Goal: Information Seeking & Learning: Find specific page/section

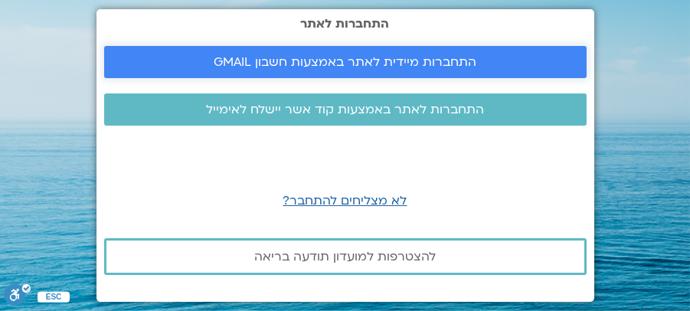
click at [375, 62] on span "התחברות מיידית לאתר באמצעות חשבון GMAIL" at bounding box center [345, 62] width 263 height 14
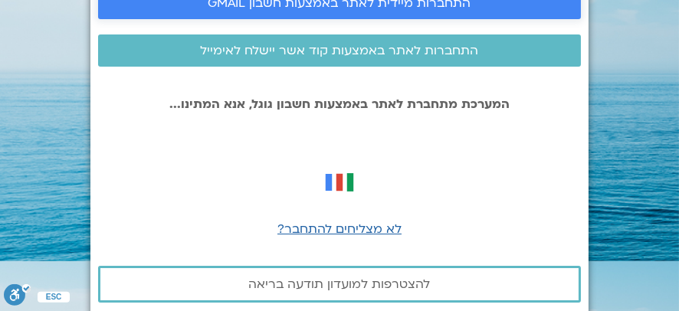
scroll to position [67, 0]
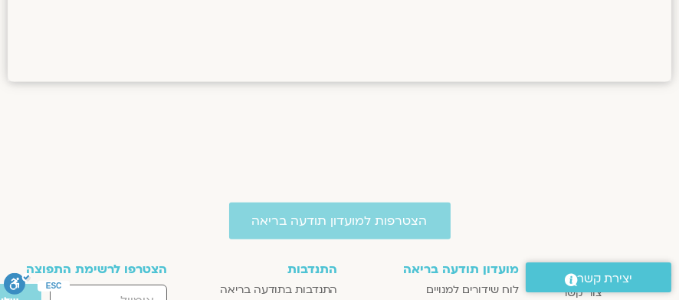
scroll to position [1187, 0]
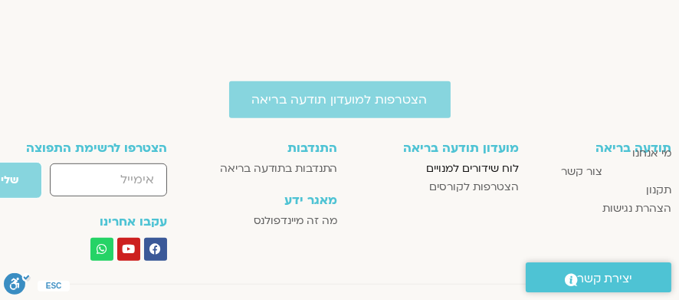
click at [471, 164] on span "לוח שידורים למנויים" at bounding box center [472, 168] width 93 height 18
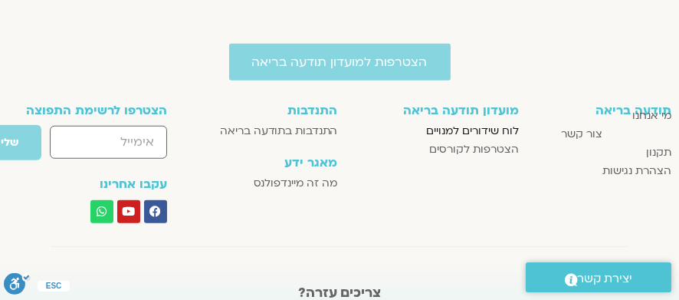
click at [478, 130] on span "לוח שידורים למנויים" at bounding box center [472, 131] width 93 height 18
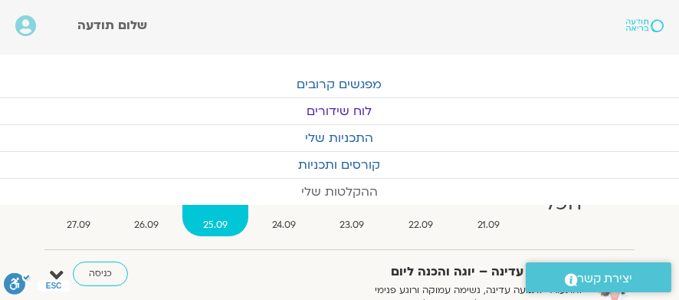
click at [343, 191] on link "ההקלטות שלי" at bounding box center [339, 192] width 679 height 26
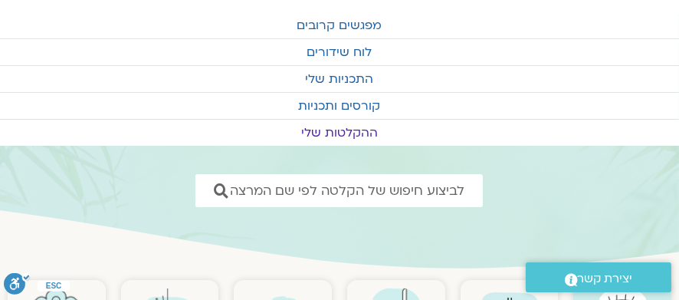
scroll to position [77, 0]
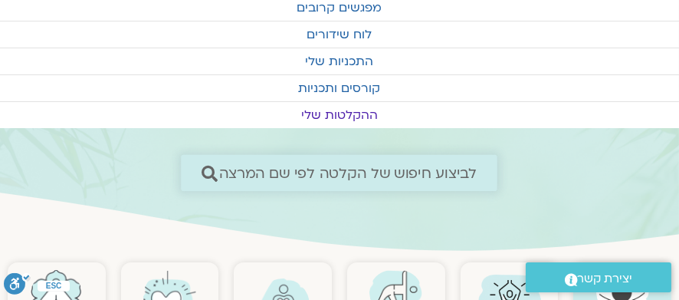
click at [205, 167] on icon at bounding box center [210, 173] width 16 height 16
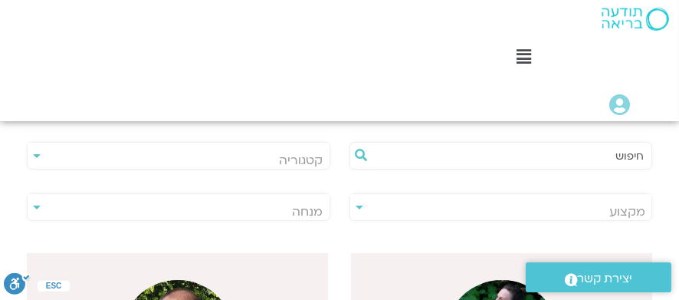
scroll to position [383, 0]
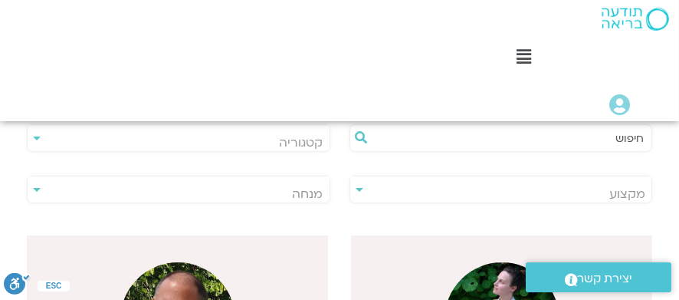
click at [319, 193] on span "מנחה" at bounding box center [308, 193] width 31 height 17
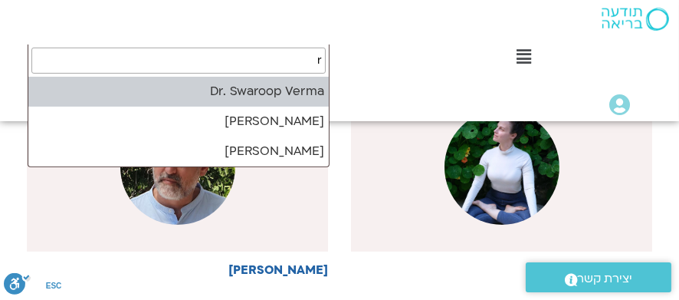
scroll to position [0, 0]
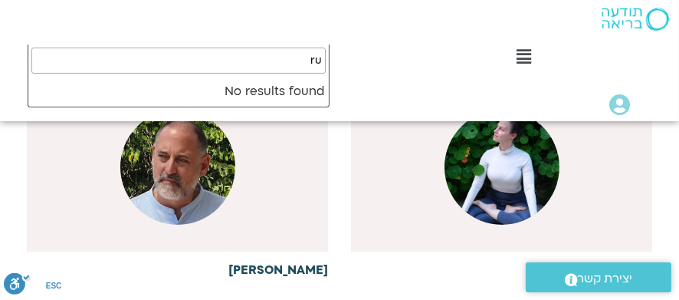
type input "r"
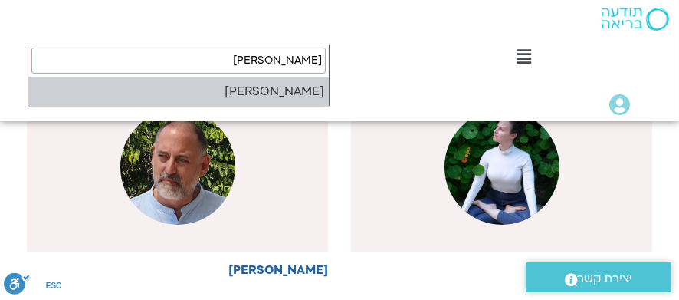
type input "רון אלון"
select select "*****"
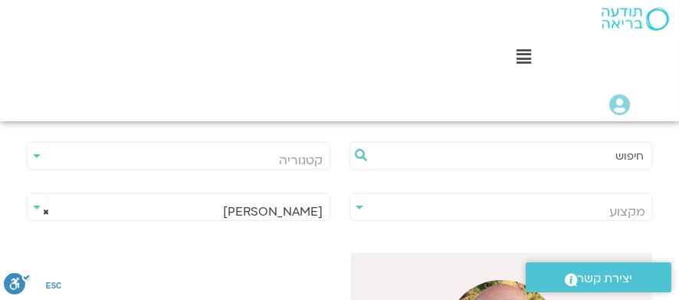
scroll to position [383, 0]
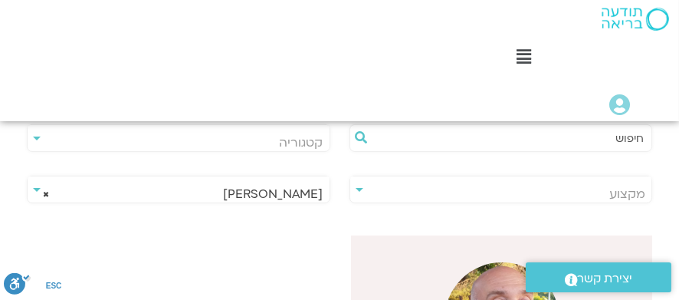
click at [305, 192] on span "× רון אלון" at bounding box center [179, 193] width 302 height 35
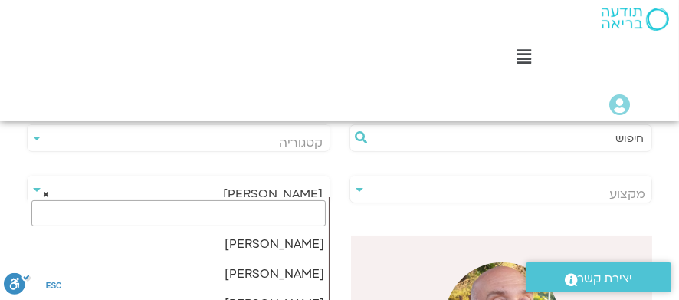
scroll to position [2300, 0]
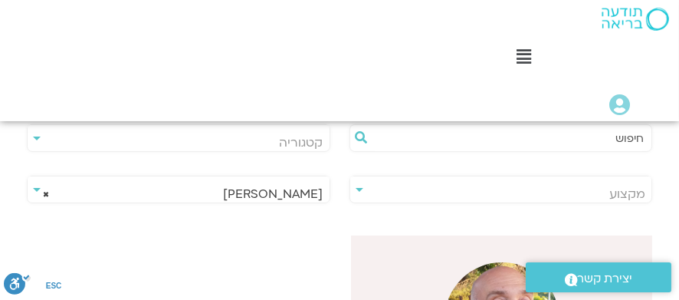
click at [298, 185] on span "× רון אלון" at bounding box center [179, 193] width 302 height 35
click at [312, 192] on span "× רון אלון" at bounding box center [179, 193] width 302 height 35
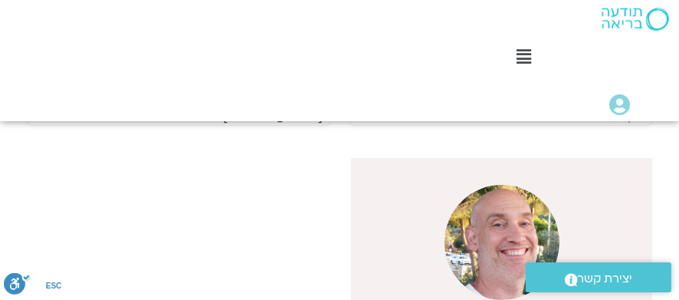
scroll to position [459, 0]
click at [591, 274] on span "יצירת קשר" at bounding box center [605, 278] width 55 height 21
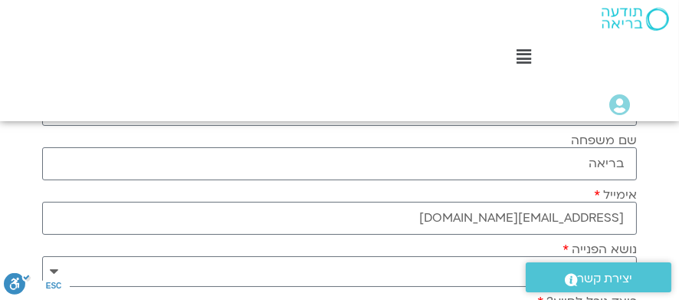
scroll to position [153, 0]
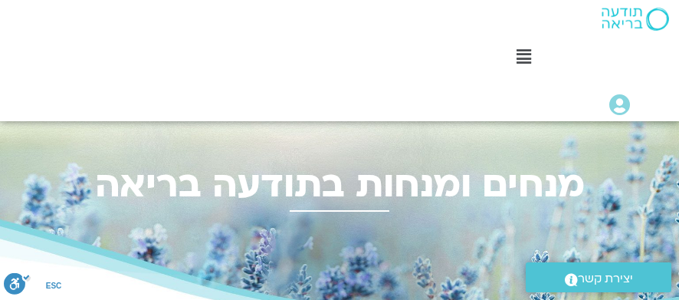
select select "*****"
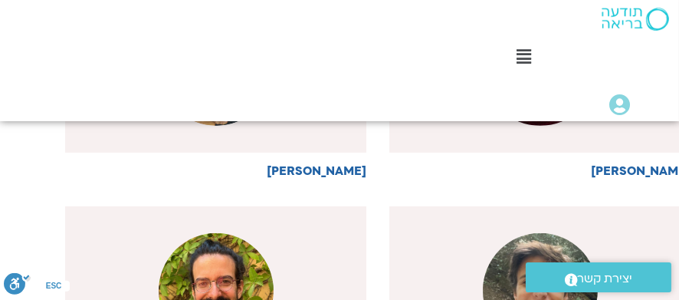
scroll to position [920, -38]
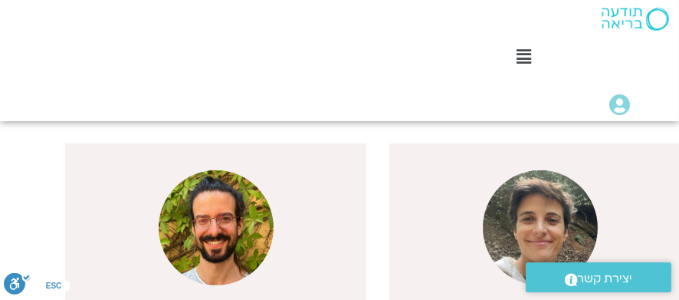
click at [616, 100] on icon at bounding box center [619, 104] width 21 height 21
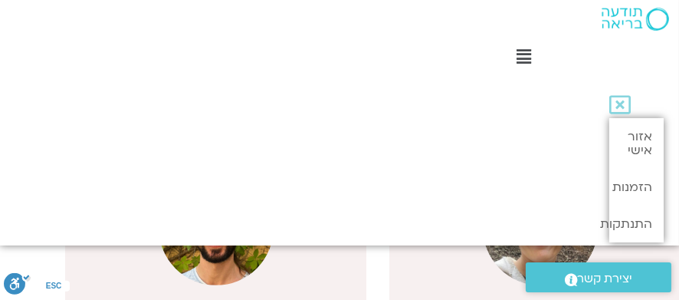
click at [616, 99] on icon at bounding box center [619, 104] width 21 height 21
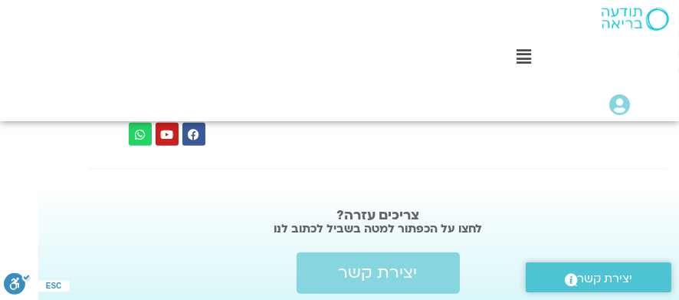
scroll to position [2198, -38]
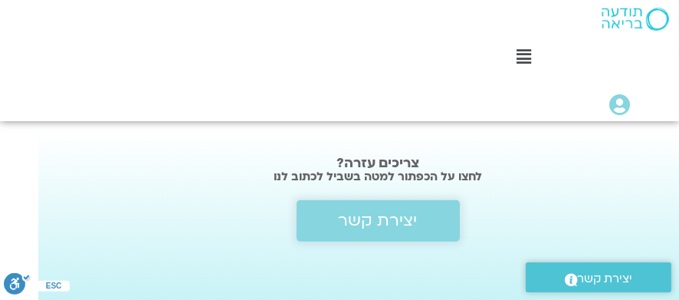
click at [370, 214] on span "יצירת קשר" at bounding box center [378, 221] width 79 height 18
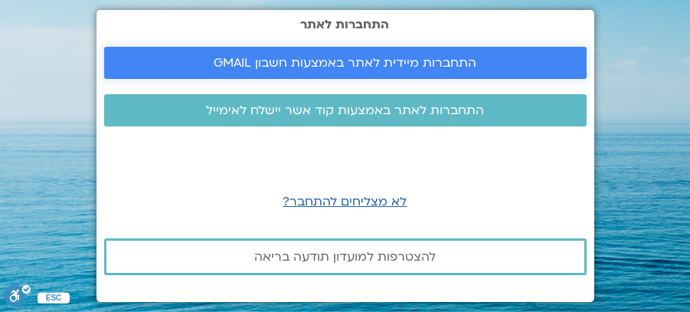
click at [460, 58] on span "התחברות מיידית לאתר באמצעות חשבון GMAIL" at bounding box center [345, 63] width 263 height 14
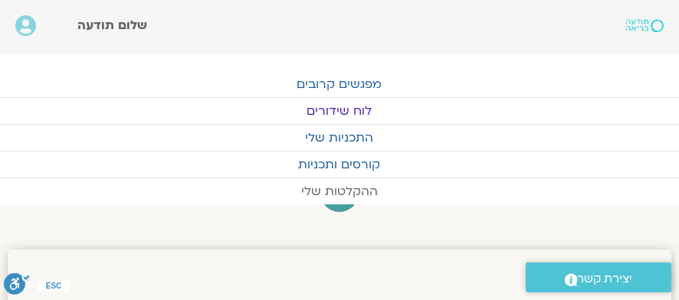
click at [337, 188] on link "ההקלטות שלי" at bounding box center [339, 192] width 679 height 26
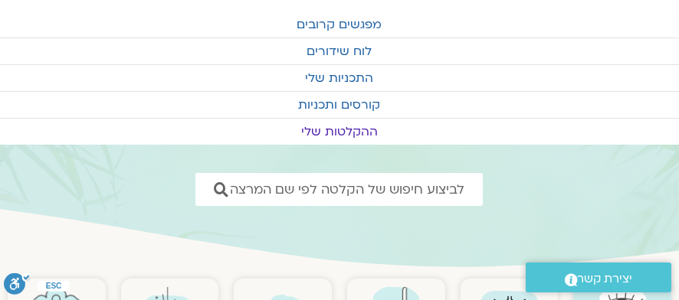
scroll to position [77, 0]
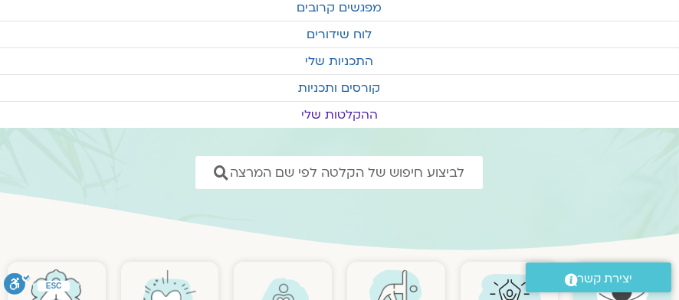
click at [364, 110] on link "ההקלטות שלי" at bounding box center [339, 115] width 679 height 26
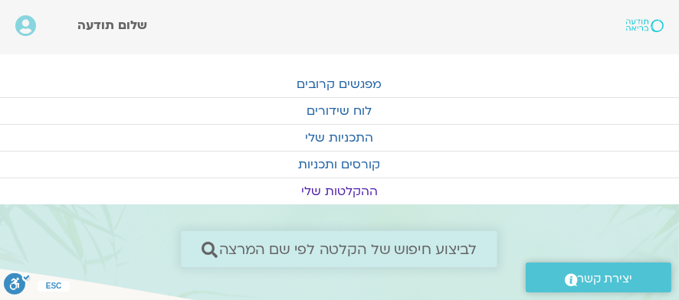
click at [208, 248] on icon at bounding box center [210, 249] width 16 height 16
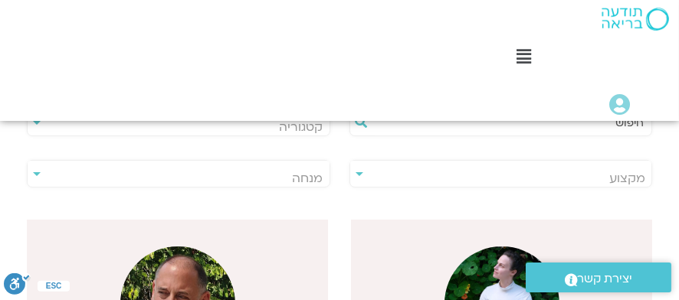
scroll to position [383, 0]
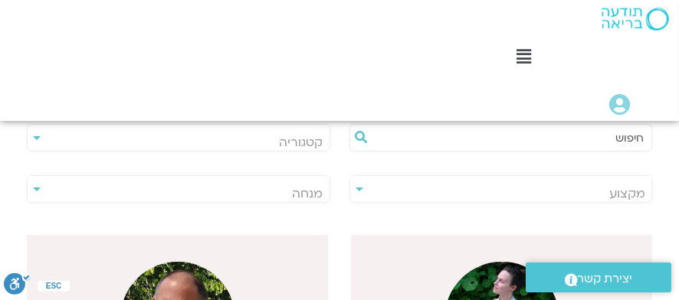
click at [635, 138] on input "text" at bounding box center [508, 138] width 271 height 26
click at [628, 141] on input "text" at bounding box center [508, 138] width 271 height 26
click at [360, 132] on icon at bounding box center [362, 137] width 12 height 12
click at [313, 141] on span "קטגוריה" at bounding box center [302, 142] width 44 height 17
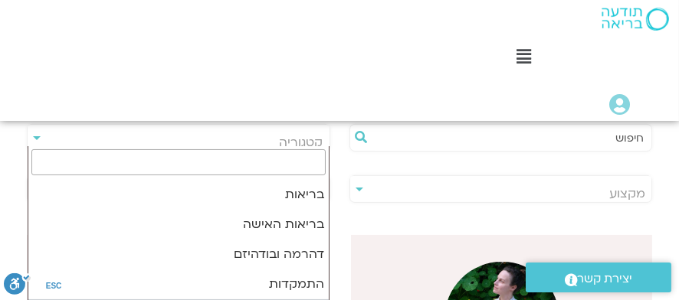
scroll to position [0, 0]
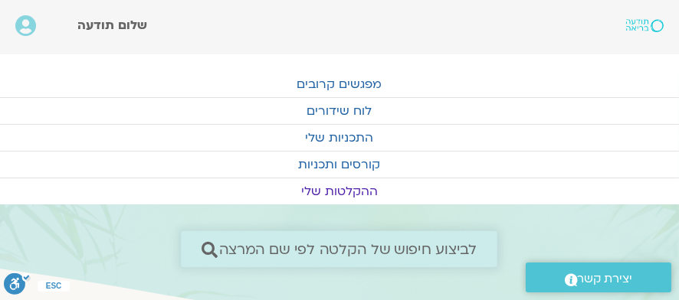
click at [208, 248] on icon at bounding box center [210, 249] width 16 height 16
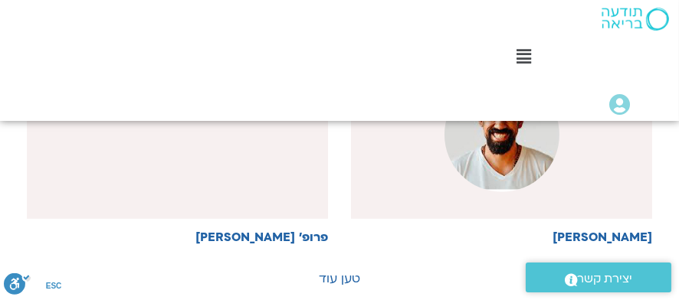
scroll to position [1584, 0]
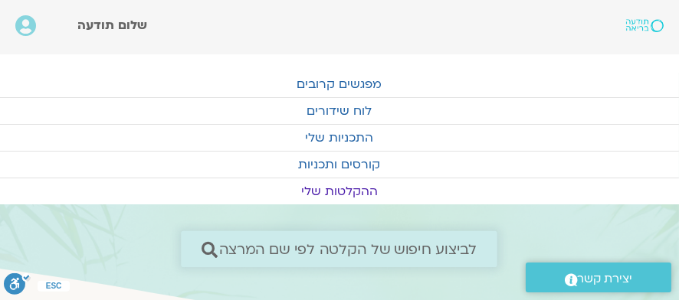
click at [231, 248] on span "לביצוע חיפוש של הקלטה לפי שם המרצה" at bounding box center [348, 249] width 258 height 16
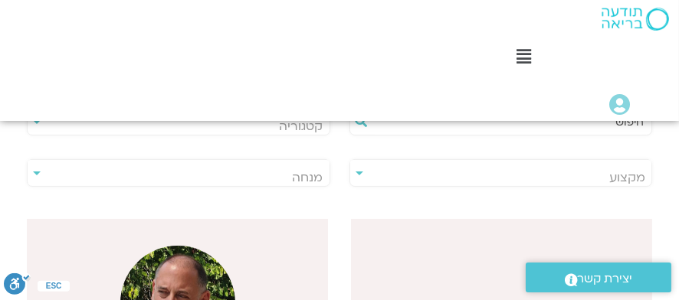
scroll to position [383, 0]
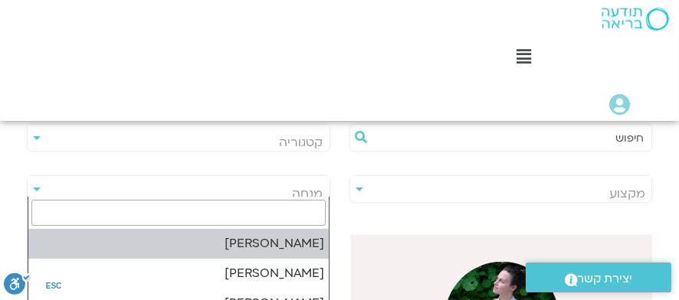
click at [315, 195] on span "מנחה" at bounding box center [308, 193] width 31 height 17
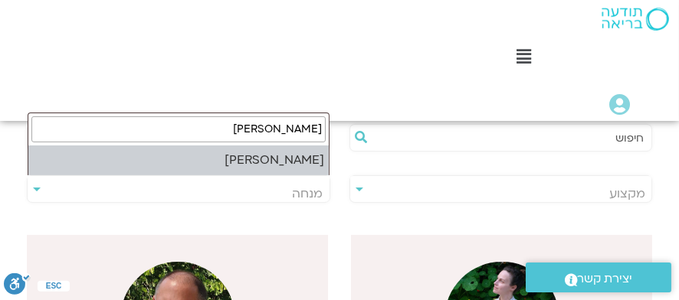
type input "[PERSON_NAME]"
select select "*****"
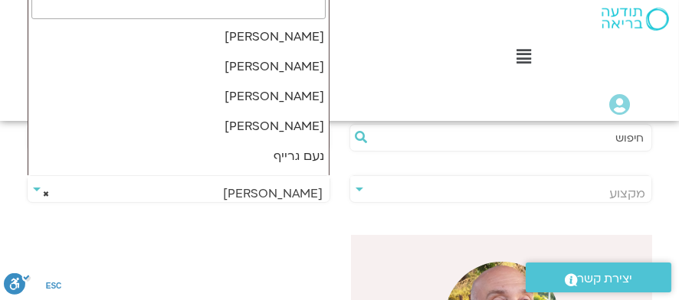
click at [306, 192] on span "× [PERSON_NAME]" at bounding box center [179, 193] width 302 height 35
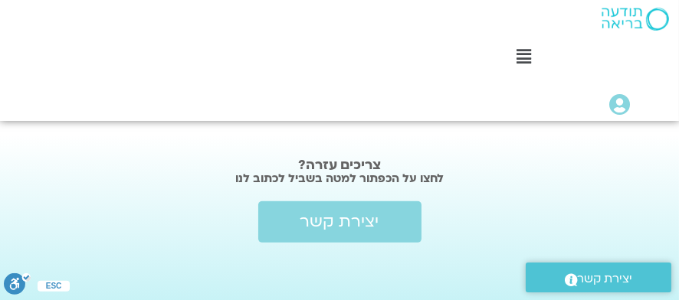
scroll to position [1071, 0]
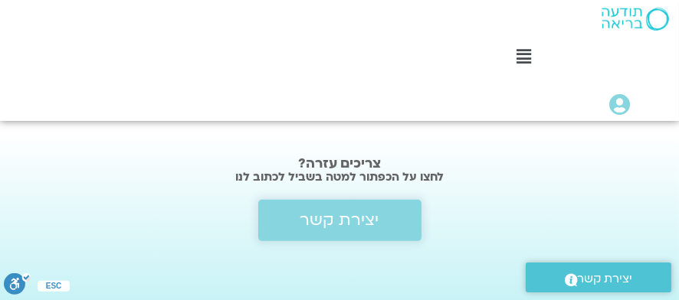
click at [338, 230] on link "יצירת קשר" at bounding box center [339, 220] width 163 height 41
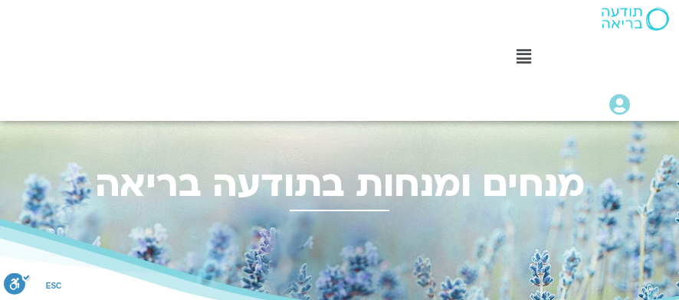
select select "*****"
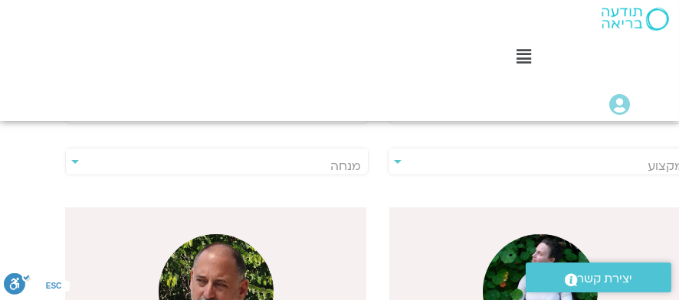
scroll to position [358, -38]
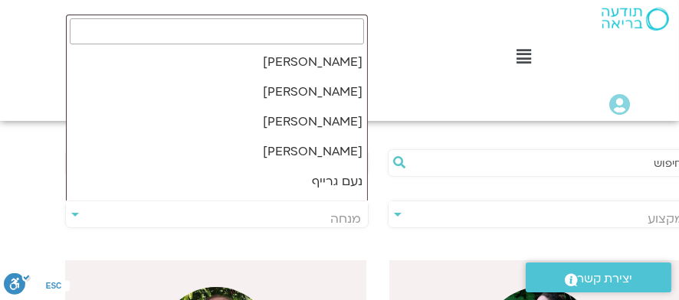
click at [356, 217] on span "מנחה" at bounding box center [346, 219] width 31 height 17
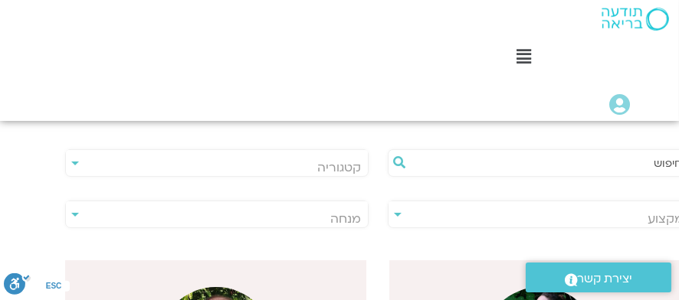
click at [345, 217] on span "מנחה" at bounding box center [346, 219] width 31 height 17
click at [345, 216] on span "מנחה" at bounding box center [346, 219] width 31 height 17
click at [343, 212] on span "מנחה" at bounding box center [346, 219] width 31 height 17
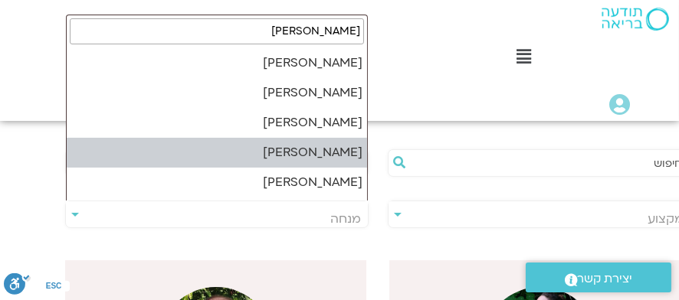
scroll to position [0, 0]
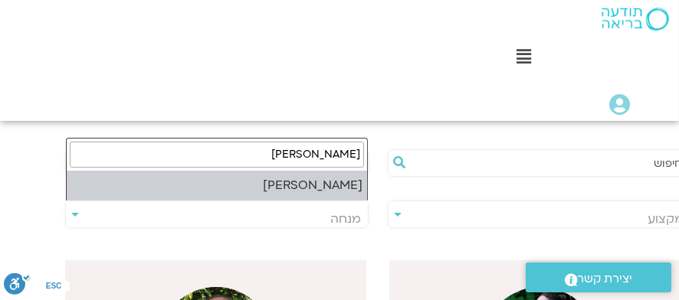
type input "[PERSON_NAME]"
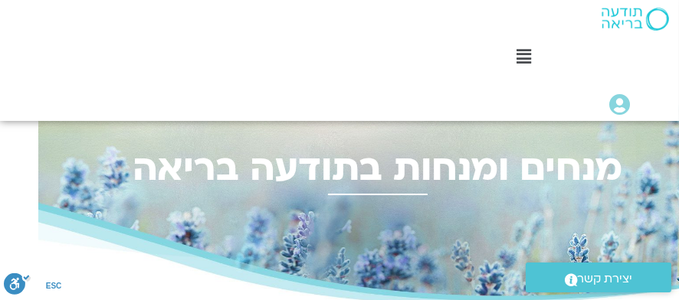
scroll to position [0, -38]
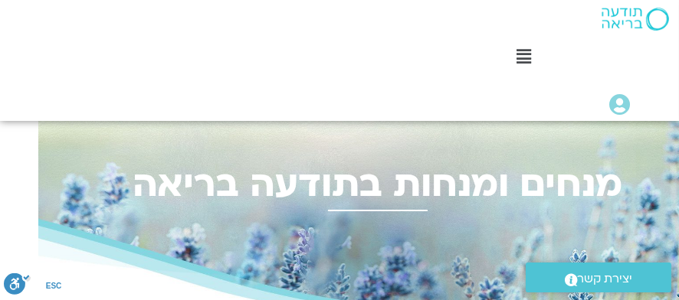
click at [405, 184] on h2 "מנחים ומנחות בתודעה בריאה" at bounding box center [378, 184] width 664 height 42
click at [555, 193] on h2 "מנחים ומנחות בתודעה בריאה" at bounding box center [378, 184] width 664 height 42
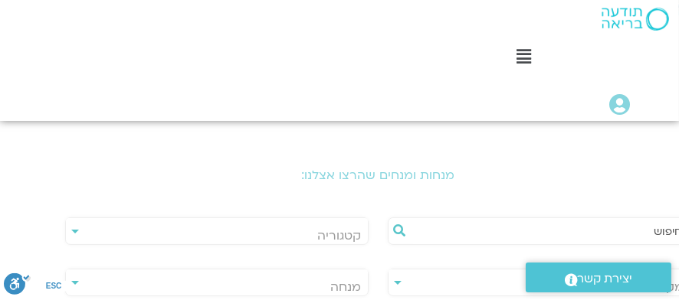
scroll to position [307, -38]
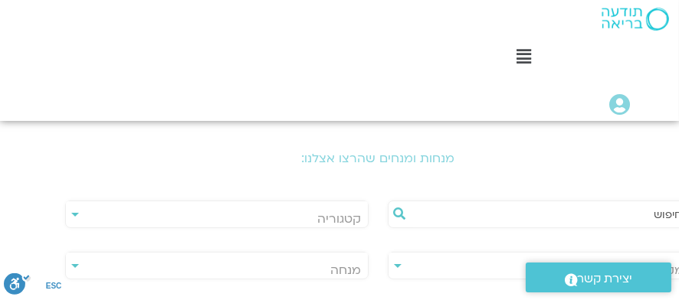
click at [368, 164] on h2 "מנחות ומנחים שהרצו אצלנו:" at bounding box center [378, 159] width 664 height 14
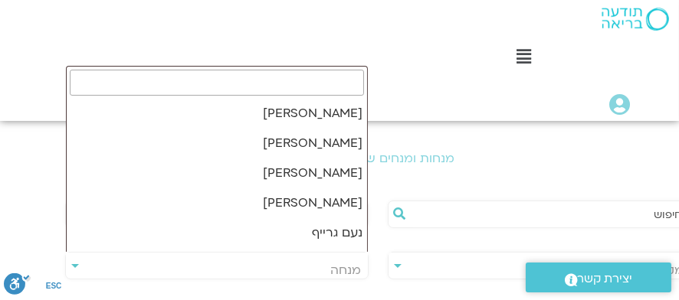
click at [348, 271] on span "מנחה" at bounding box center [346, 270] width 31 height 17
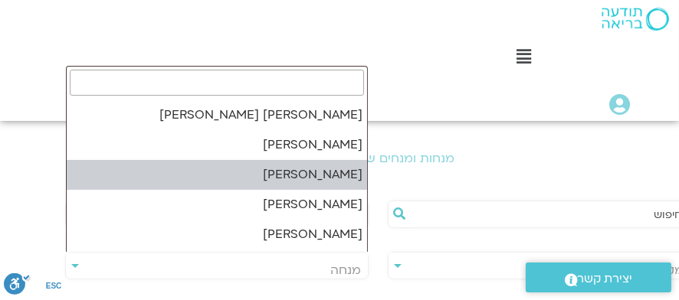
click at [396, 264] on div "**********" at bounding box center [539, 266] width 303 height 28
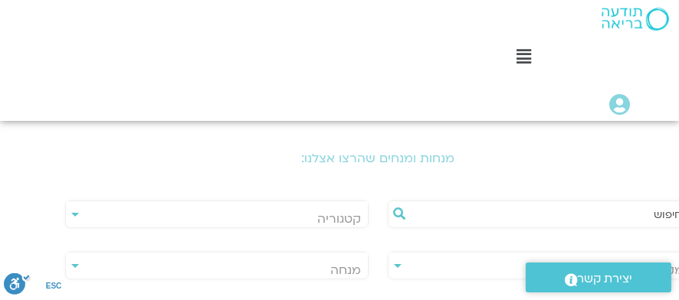
click at [396, 264] on div "**********" at bounding box center [539, 266] width 303 height 28
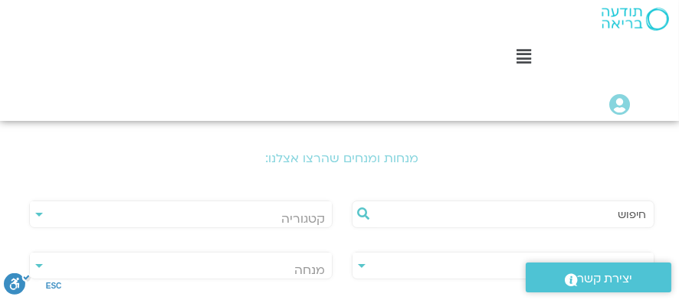
click at [395, 262] on span "מקצוע" at bounding box center [504, 270] width 302 height 35
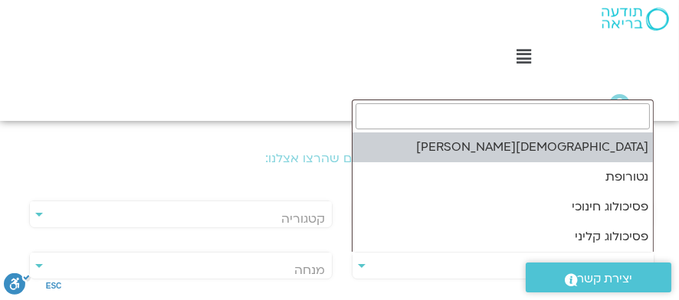
scroll to position [307, 0]
click at [395, 262] on span "מקצוע" at bounding box center [501, 270] width 302 height 35
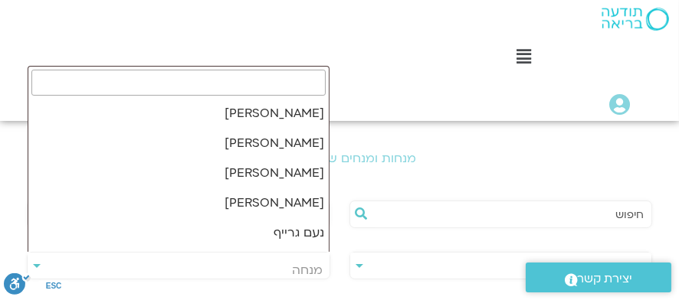
click at [312, 269] on span "מנחה" at bounding box center [308, 270] width 31 height 17
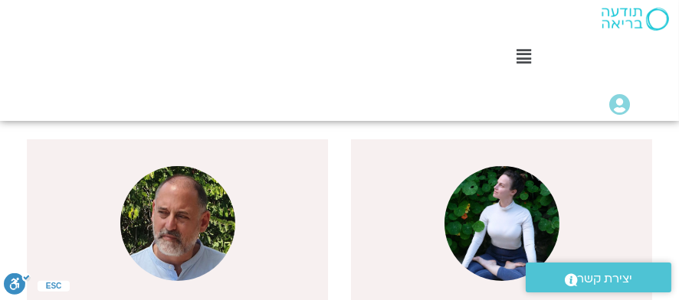
scroll to position [536, 0]
